Goal: Information Seeking & Learning: Learn about a topic

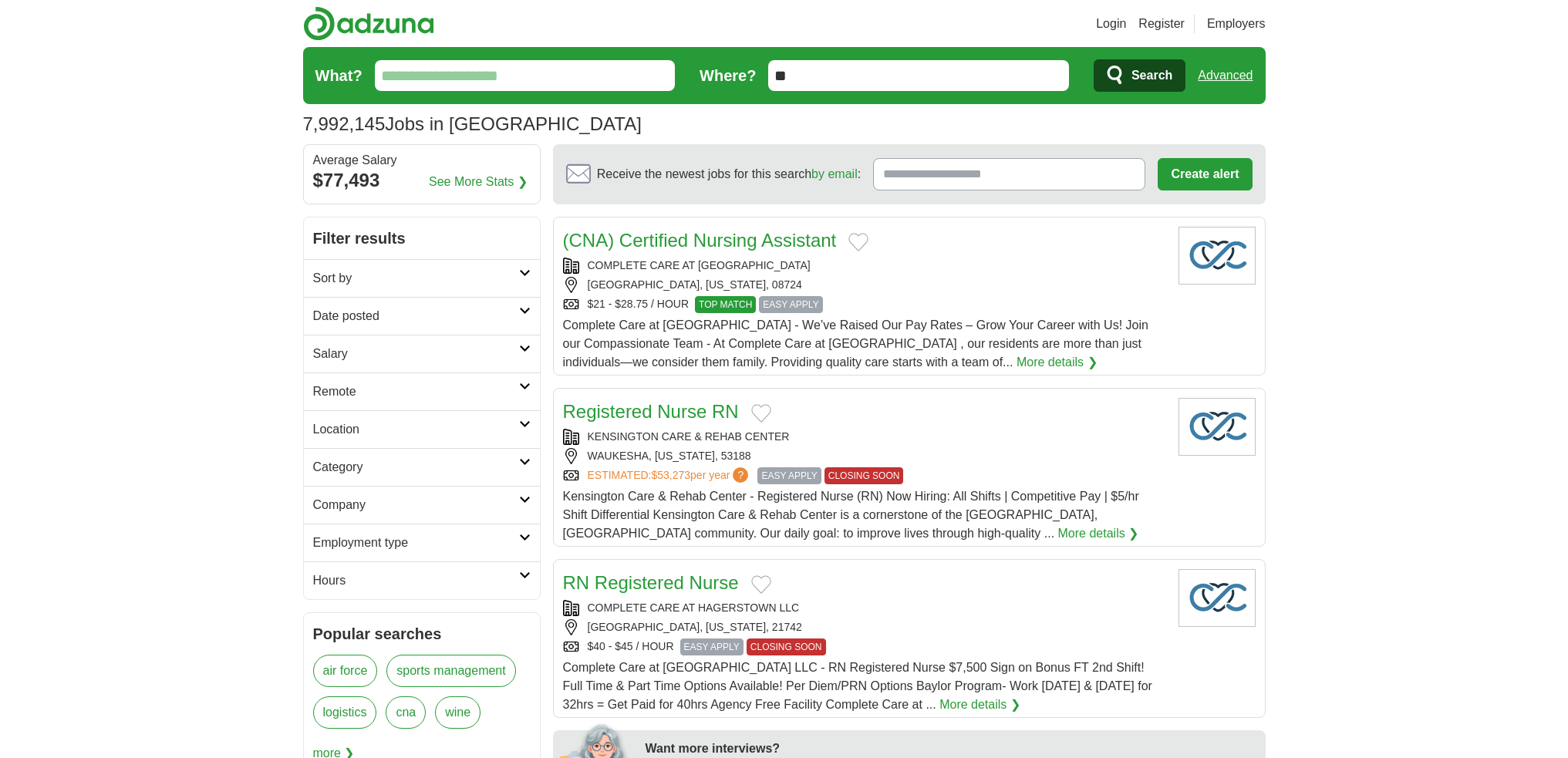
click at [508, 79] on input "What?" at bounding box center [525, 75] width 301 height 31
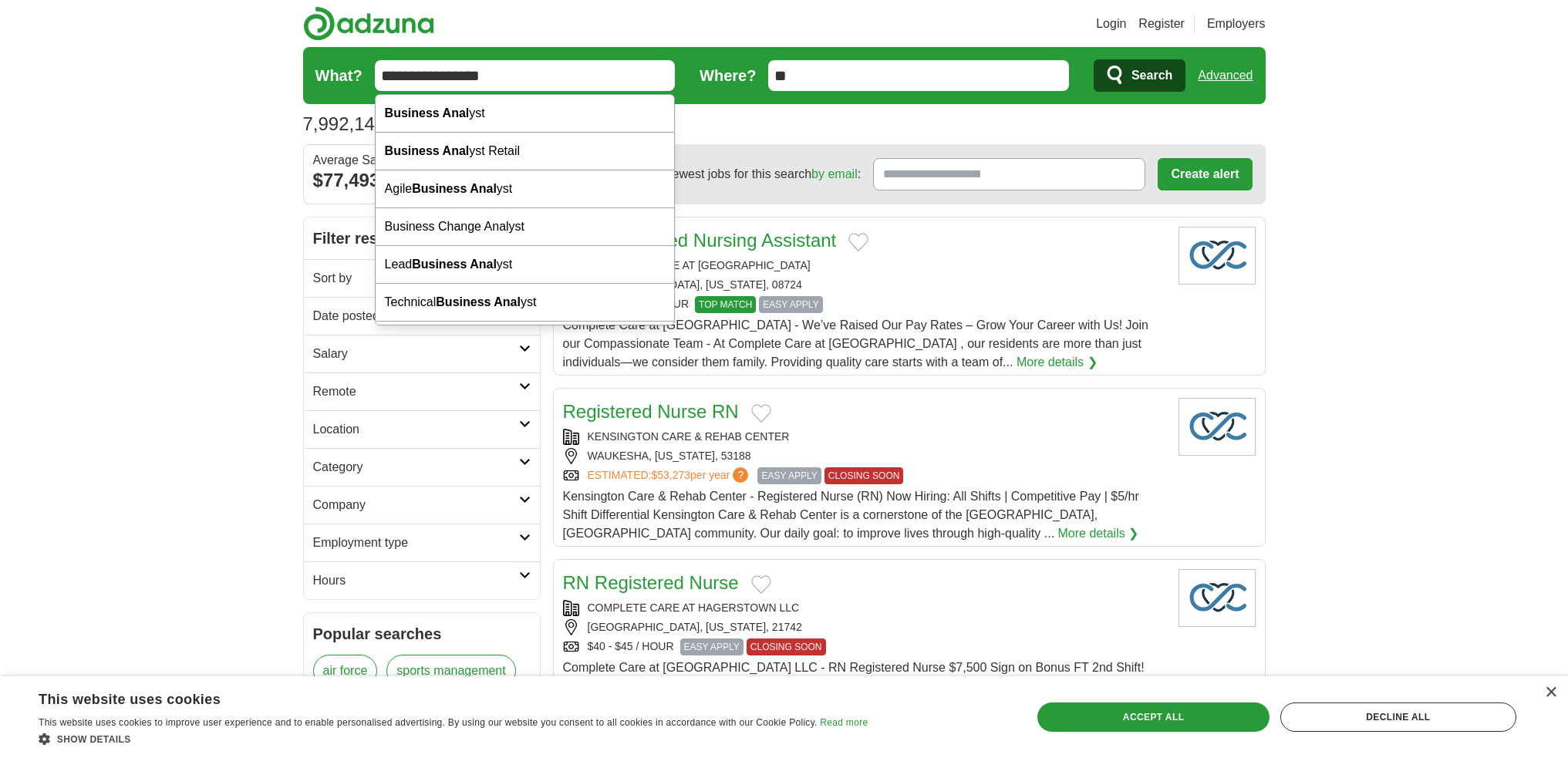
type input "**********"
click at [1094, 60] on button "Search" at bounding box center [1139, 76] width 92 height 32
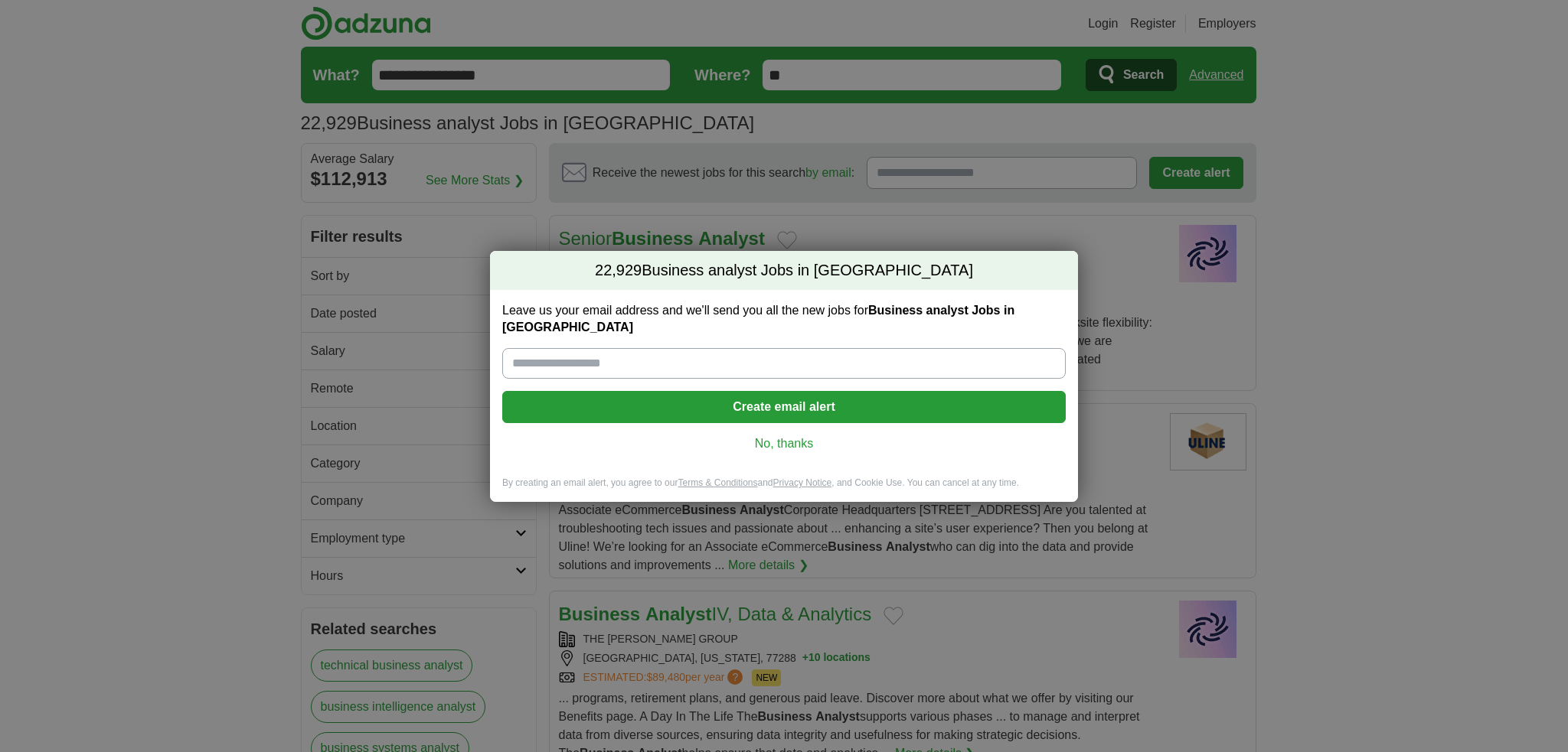
click at [784, 436] on link "No, thanks" at bounding box center [784, 444] width 539 height 17
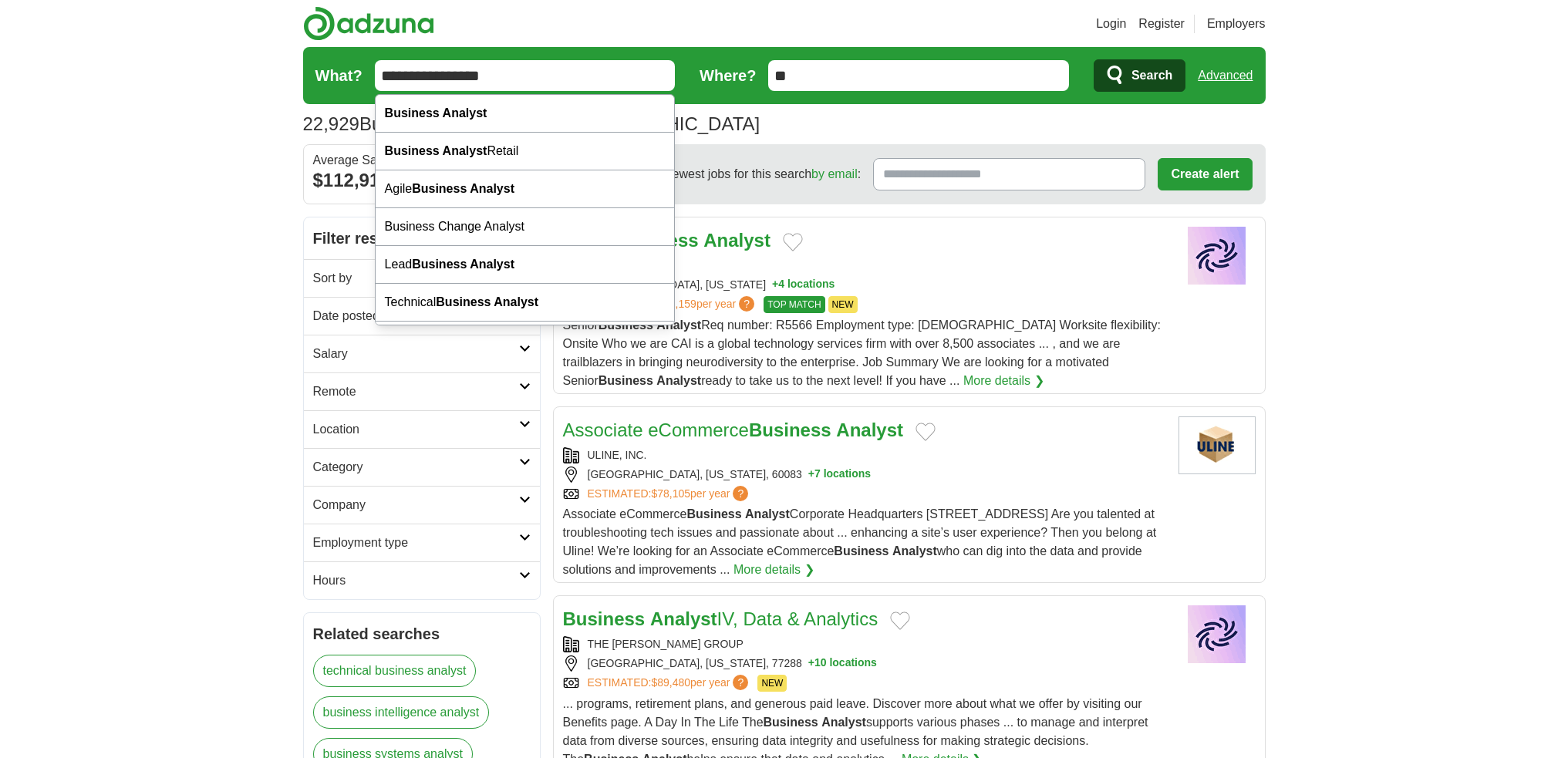
drag, startPoint x: 519, startPoint y: 79, endPoint x: 320, endPoint y: 72, distance: 199.1
click at [320, 72] on form "**********" at bounding box center [784, 76] width 963 height 57
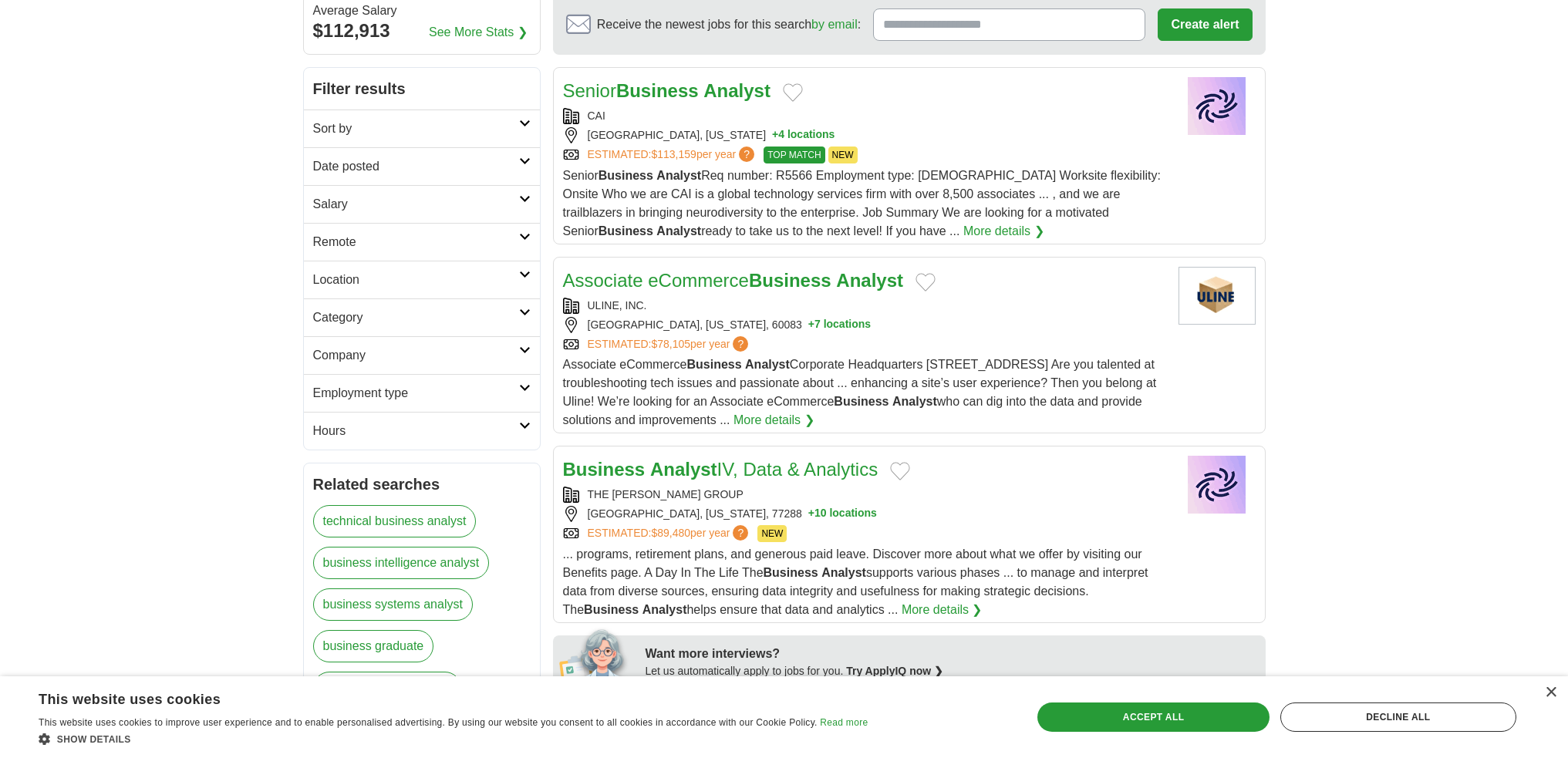
scroll to position [155, 0]
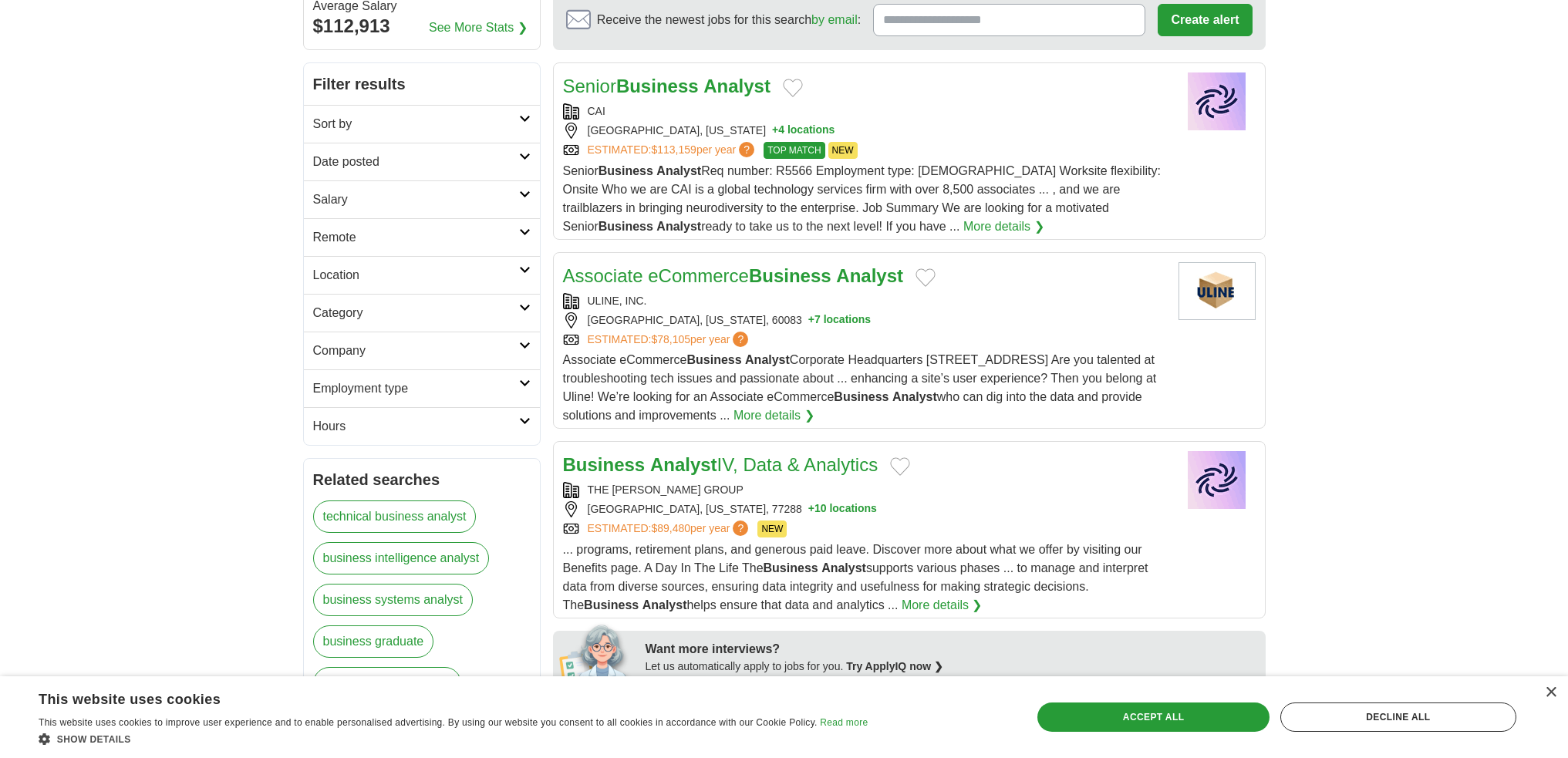
click at [525, 272] on icon at bounding box center [525, 270] width 11 height 8
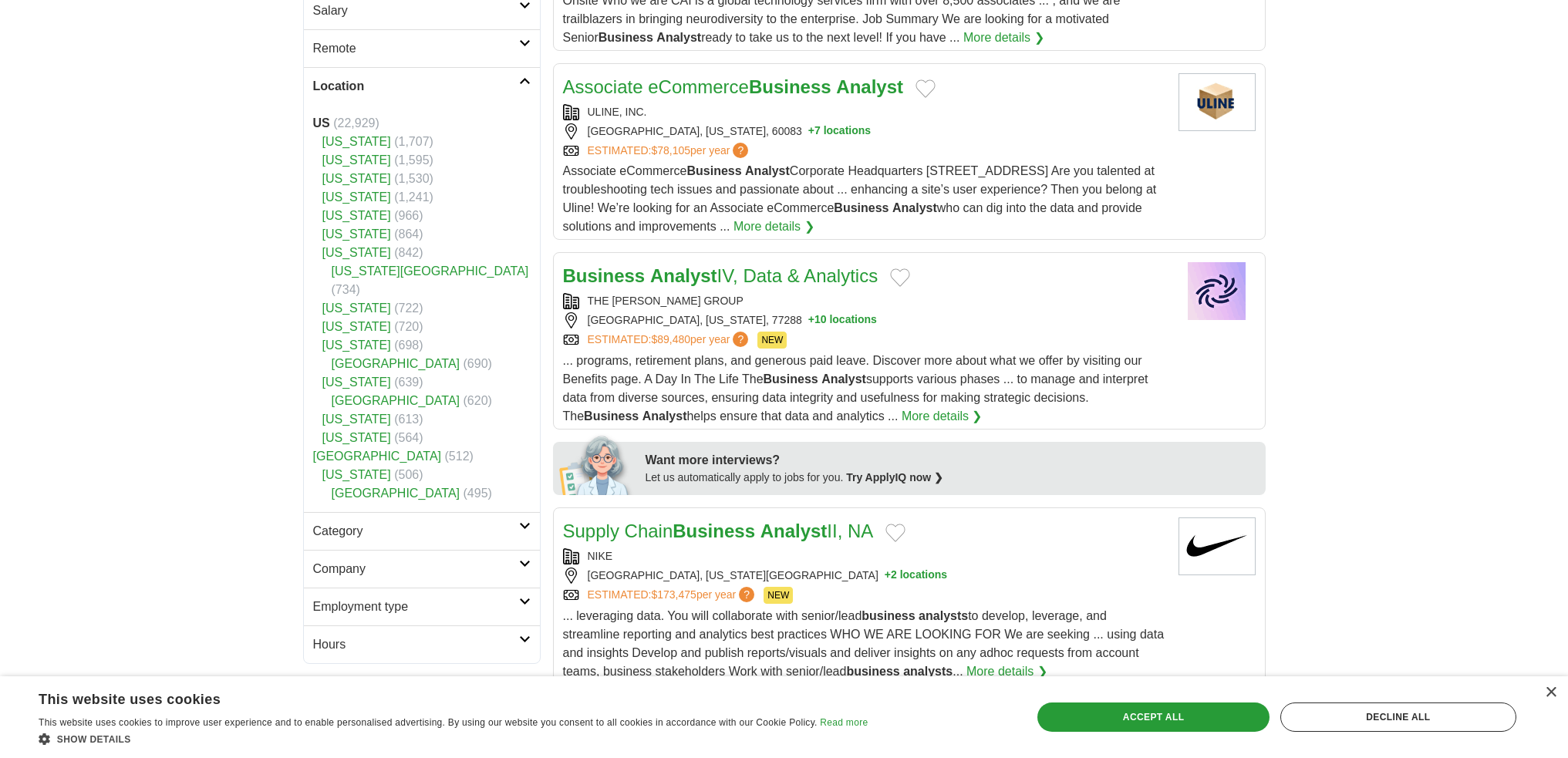
scroll to position [540, 0]
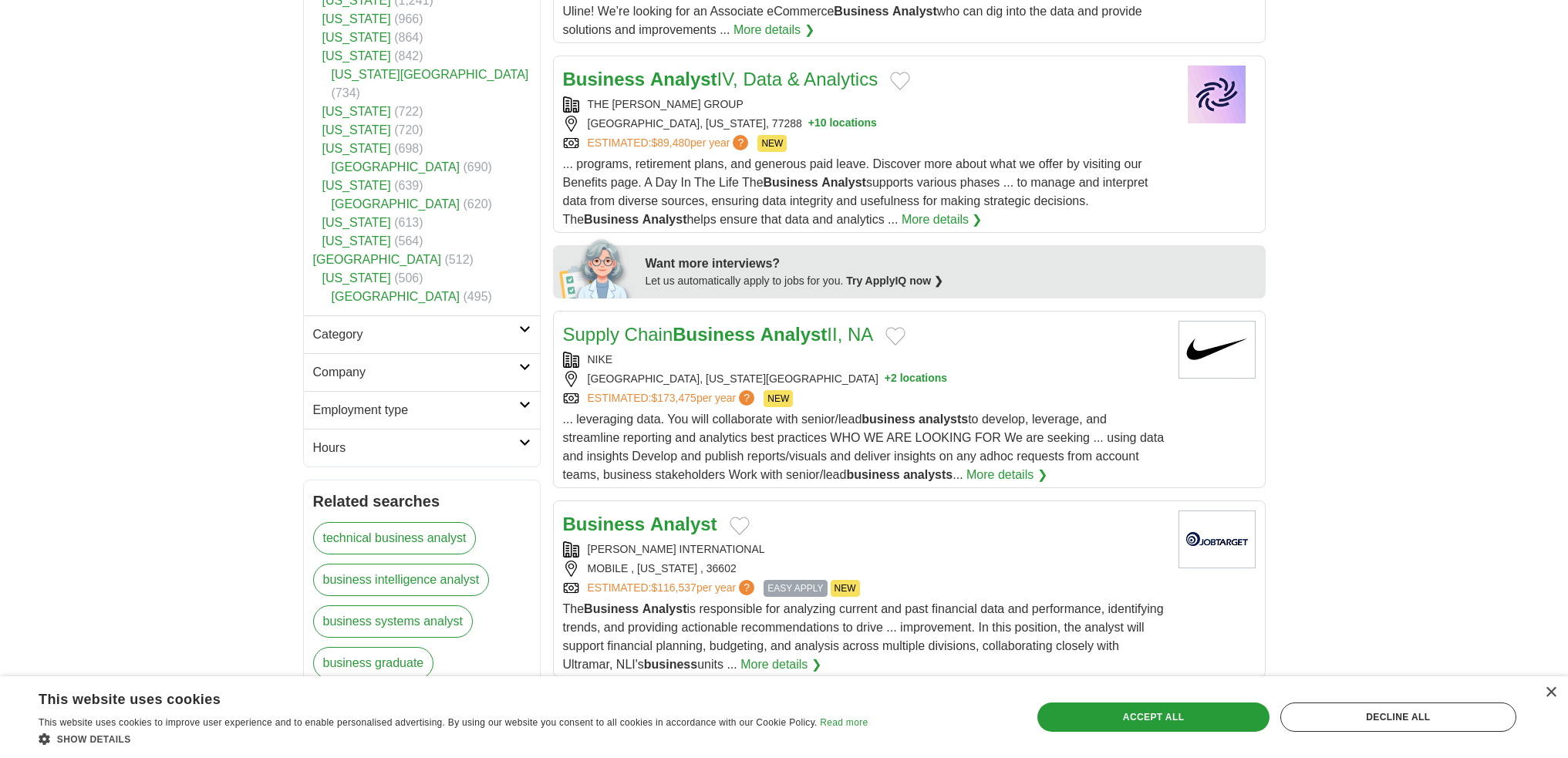
click at [357, 271] on link "[US_STATE]" at bounding box center [357, 278] width 68 height 13
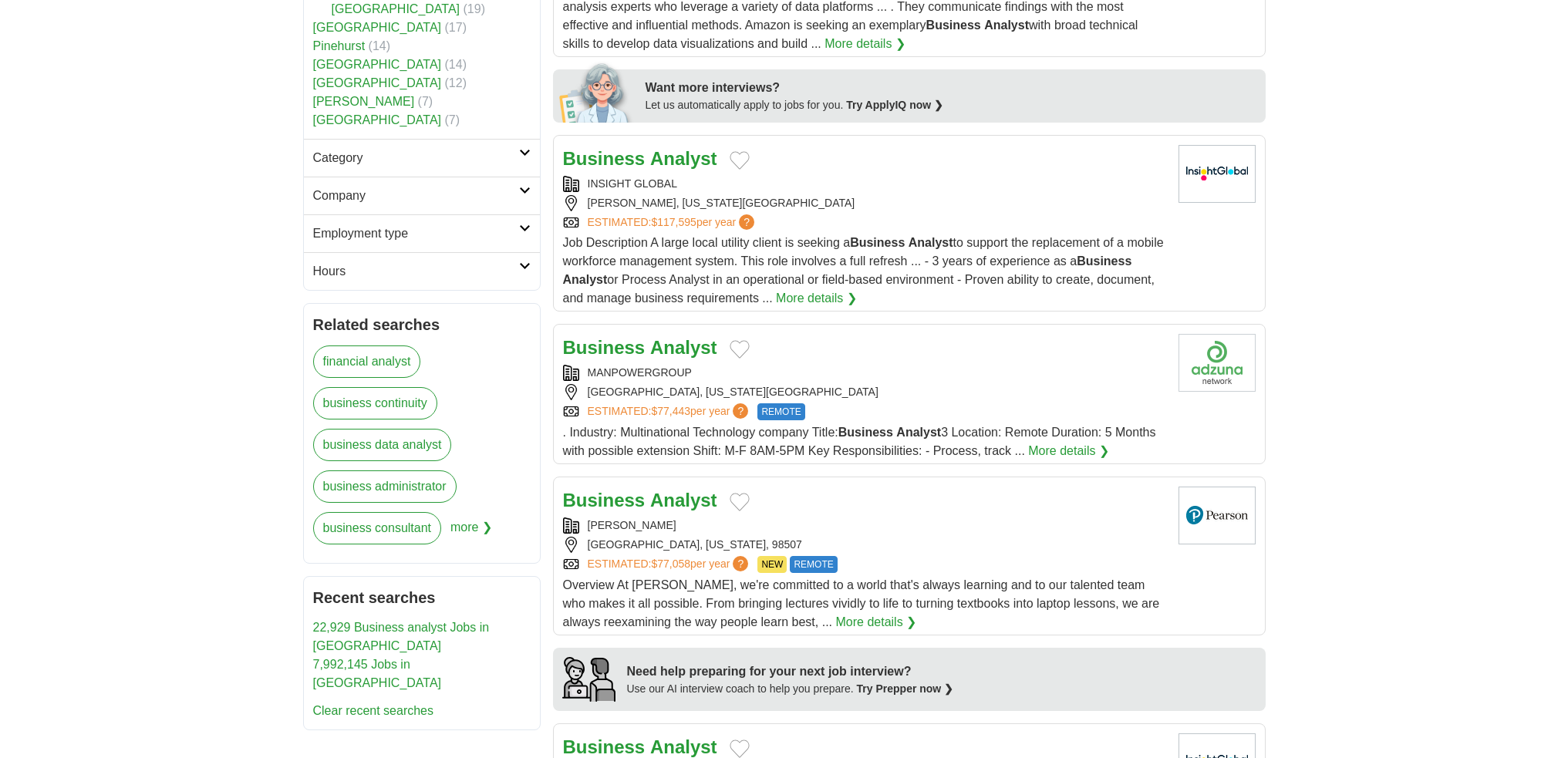
scroll to position [926, 0]
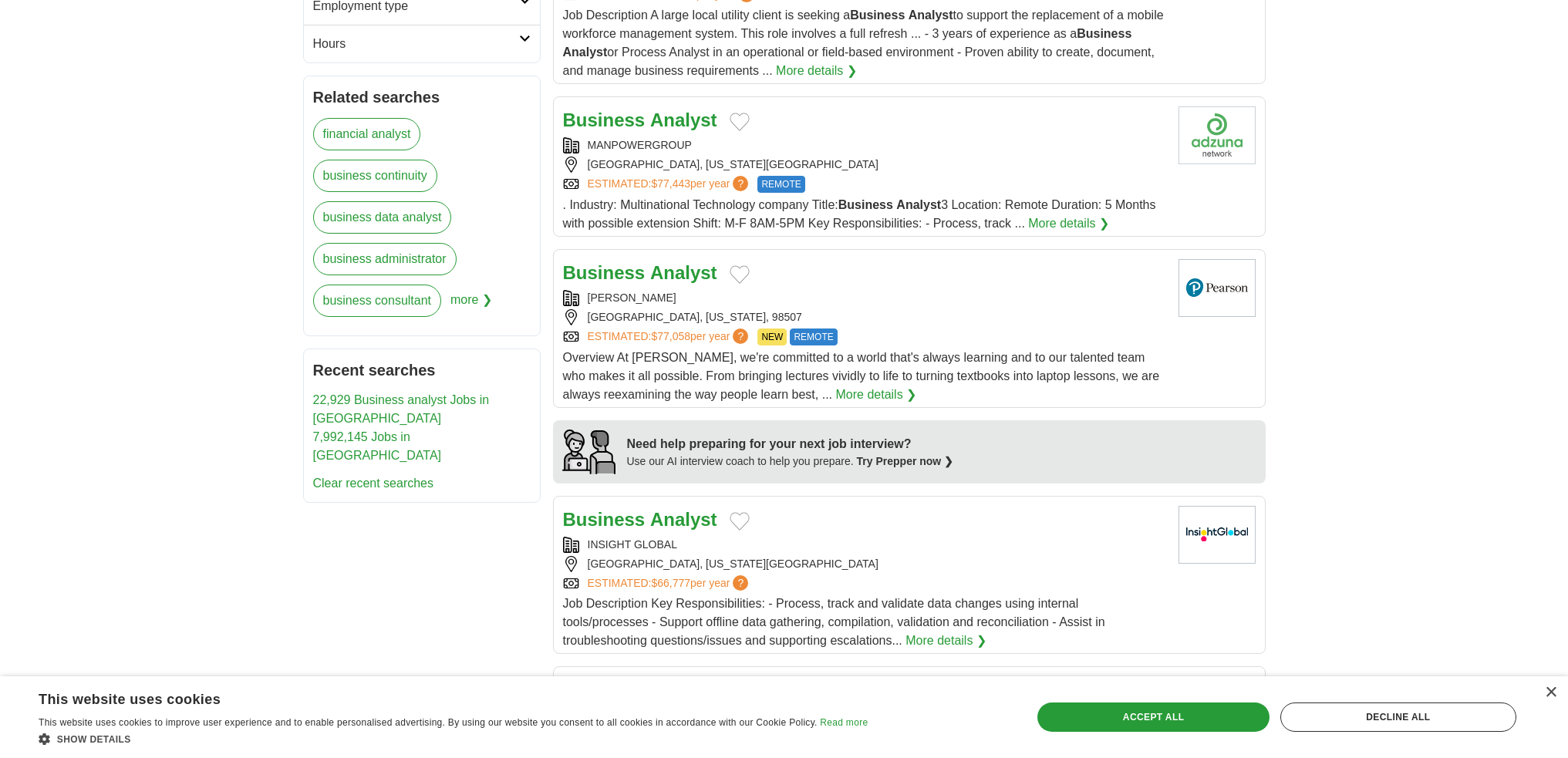
click at [867, 551] on div "INSIGHT GLOBAL" at bounding box center [865, 545] width 603 height 16
